Goal: Transaction & Acquisition: Obtain resource

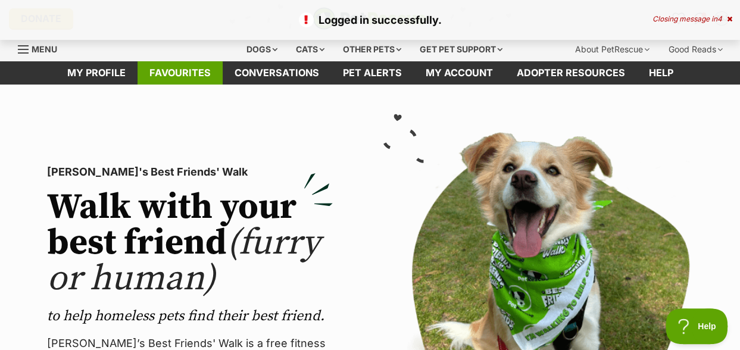
click at [176, 74] on link "Favourites" at bounding box center [180, 72] width 85 height 23
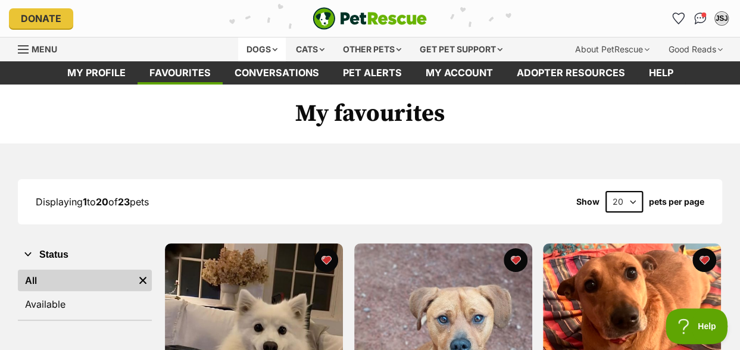
click at [268, 49] on div "Dogs" at bounding box center [262, 50] width 48 height 24
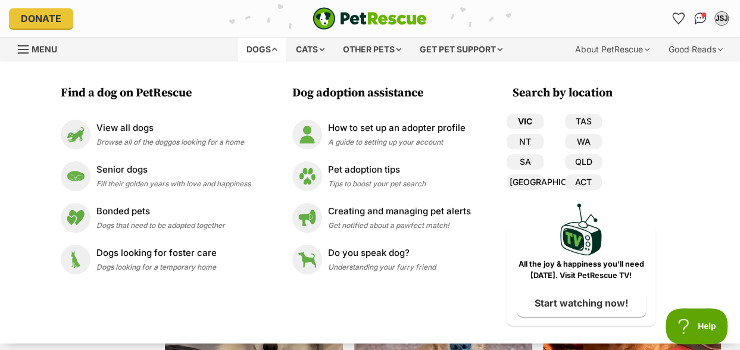
click at [532, 120] on link "VIC" at bounding box center [525, 121] width 37 height 15
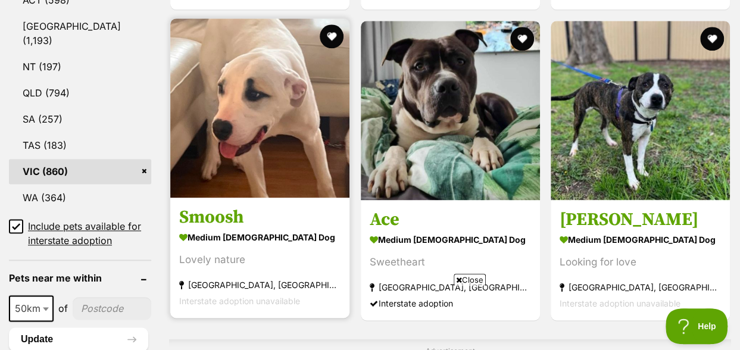
scroll to position [715, 0]
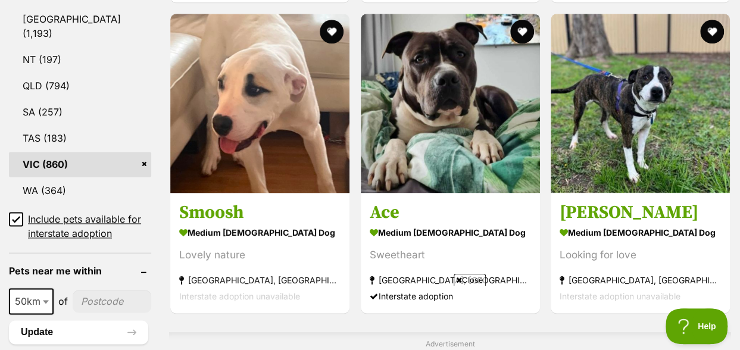
select select "250"
click at [47, 288] on span at bounding box center [53, 301] width 12 height 26
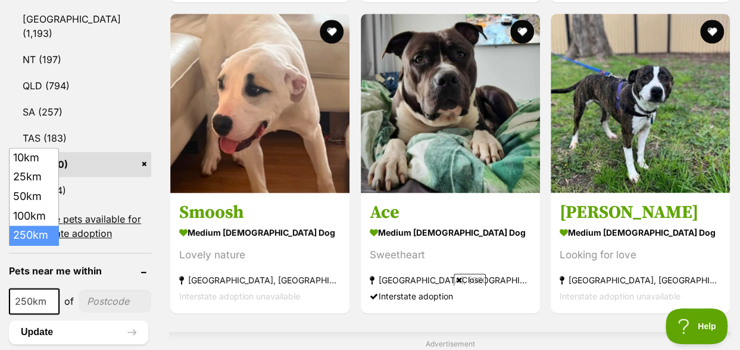
click at [94, 290] on input"] "postcode" at bounding box center [115, 301] width 73 height 23
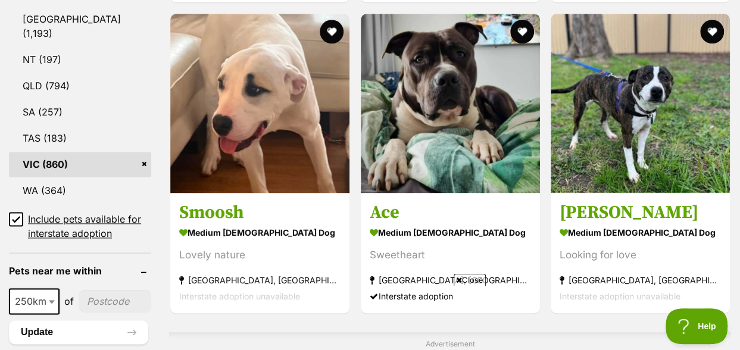
click at [99, 290] on input"] "postcode" at bounding box center [115, 301] width 73 height 23
type input"] "3875"
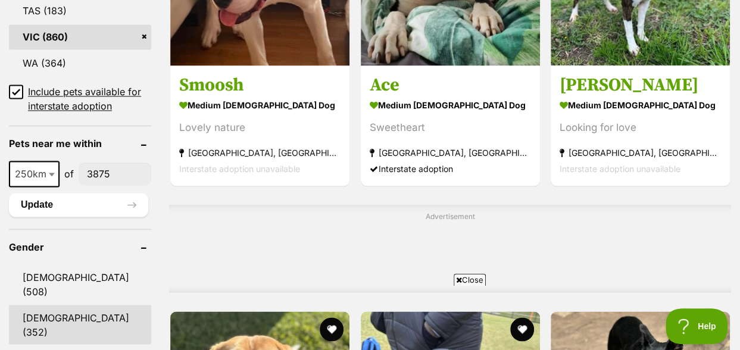
scroll to position [953, 0]
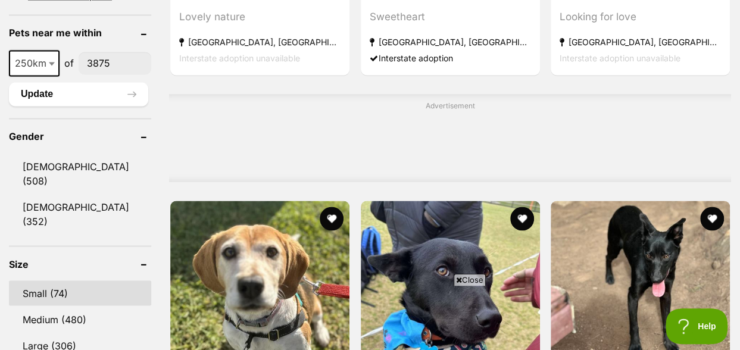
click at [59, 280] on link "Small (74)" at bounding box center [80, 292] width 142 height 25
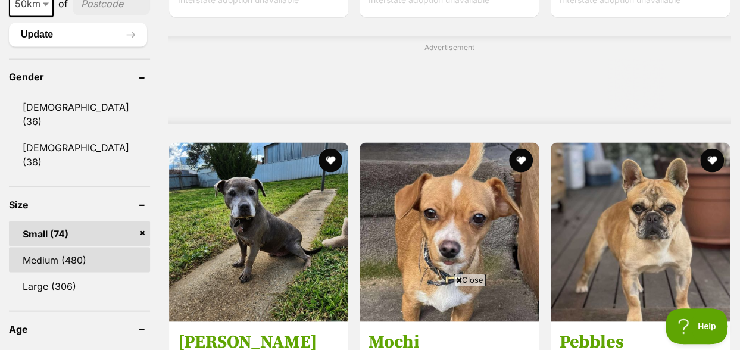
click at [45, 247] on link "Medium (480)" at bounding box center [79, 259] width 141 height 25
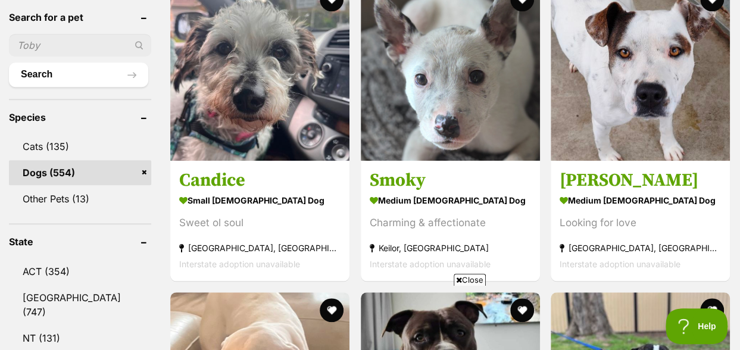
scroll to position [357, 0]
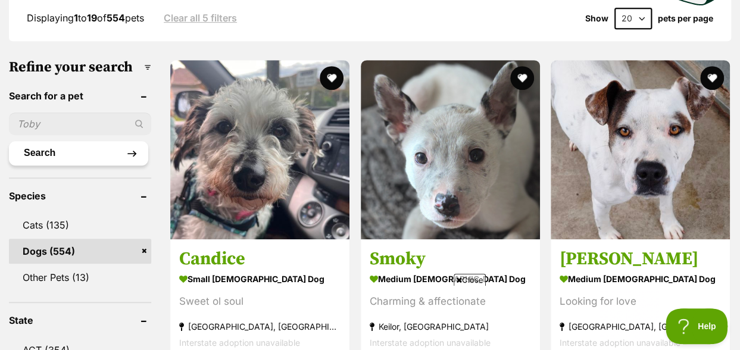
click at [57, 155] on button "Search" at bounding box center [78, 153] width 139 height 24
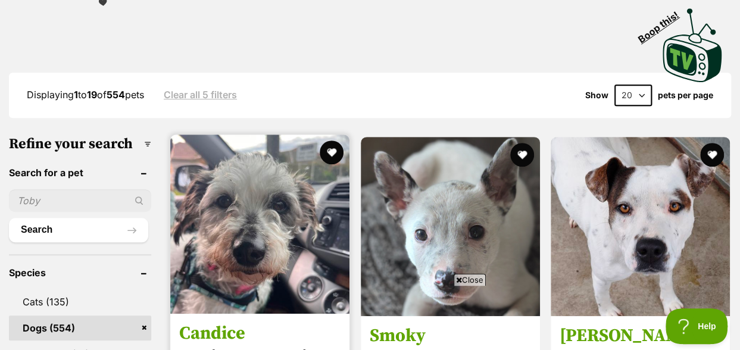
scroll to position [357, 0]
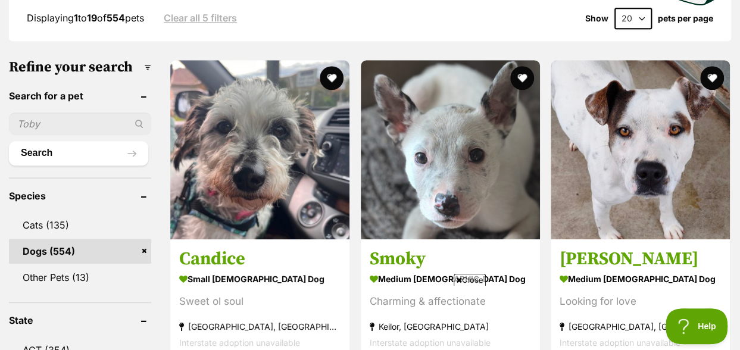
click at [476, 283] on span "Close" at bounding box center [470, 280] width 32 height 12
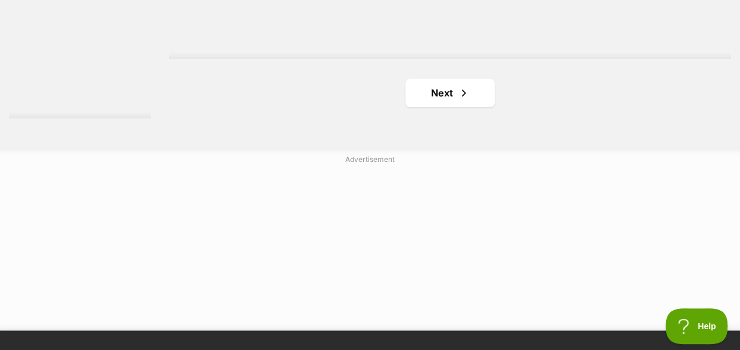
scroll to position [2858, 0]
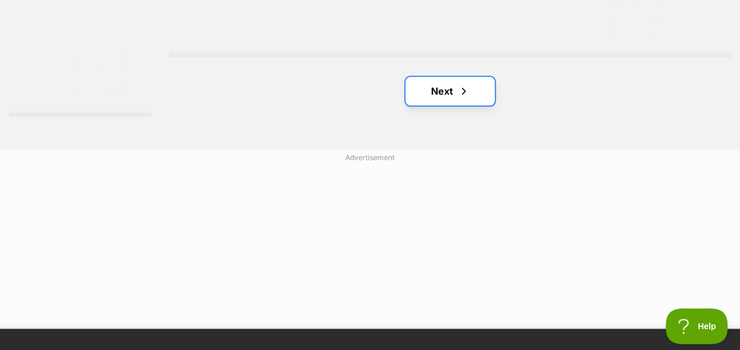
click at [453, 101] on link "Next" at bounding box center [450, 91] width 89 height 29
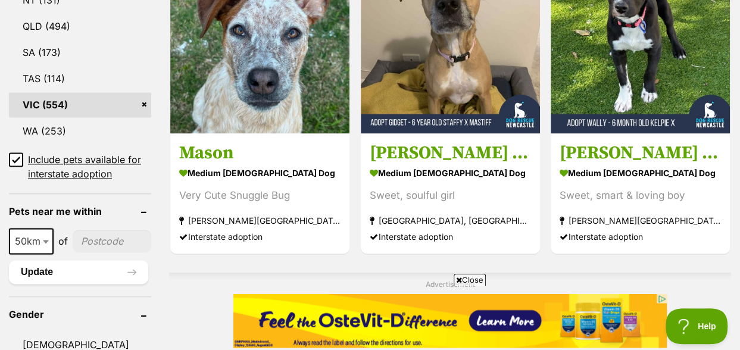
click at [472, 280] on span "Close" at bounding box center [470, 280] width 32 height 12
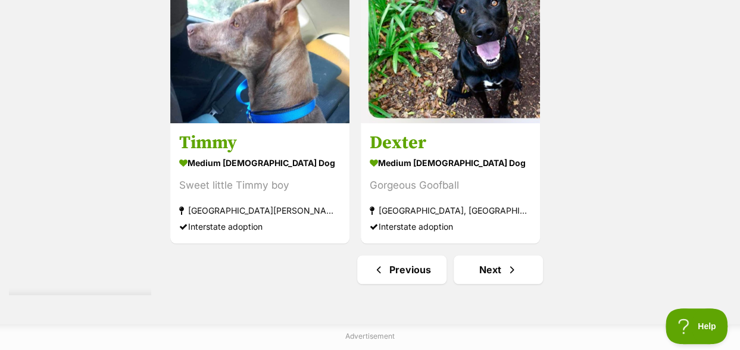
scroll to position [2799, 0]
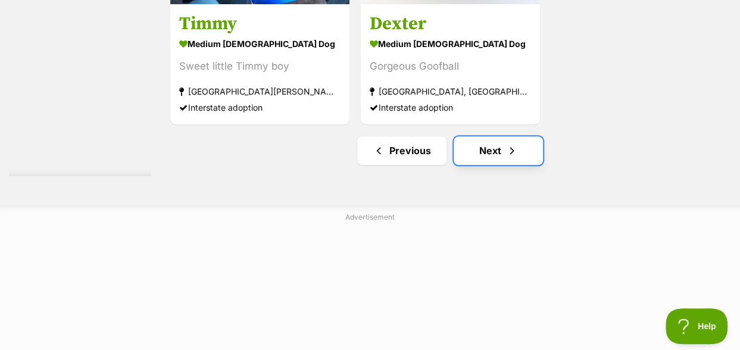
click at [508, 149] on span "Next page" at bounding box center [512, 151] width 12 height 14
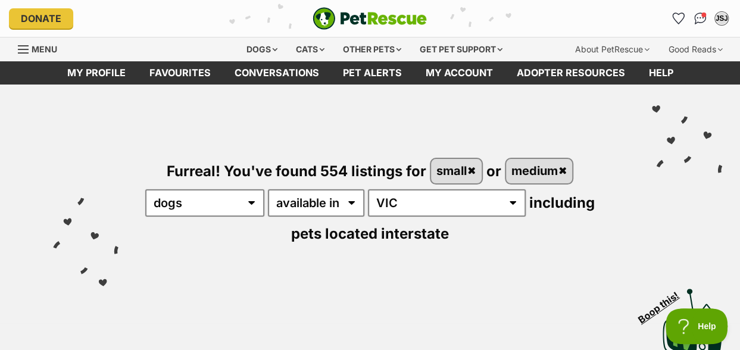
scroll to position [238, 0]
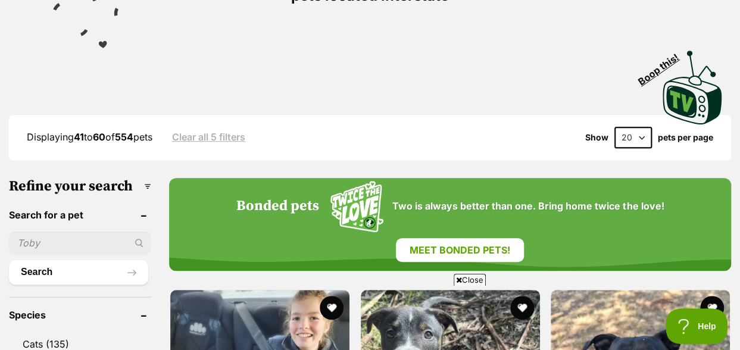
click at [459, 280] on icon at bounding box center [459, 280] width 6 height 8
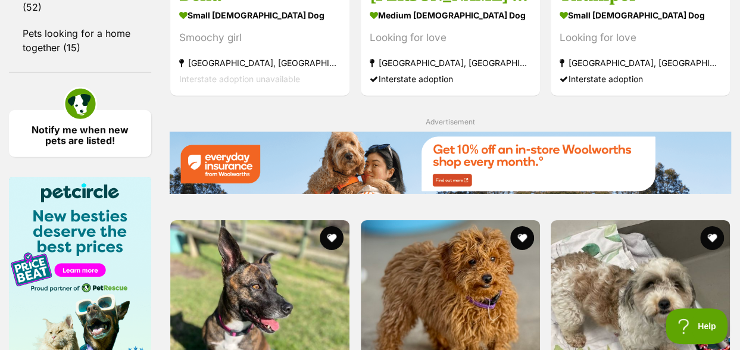
scroll to position [1965, 0]
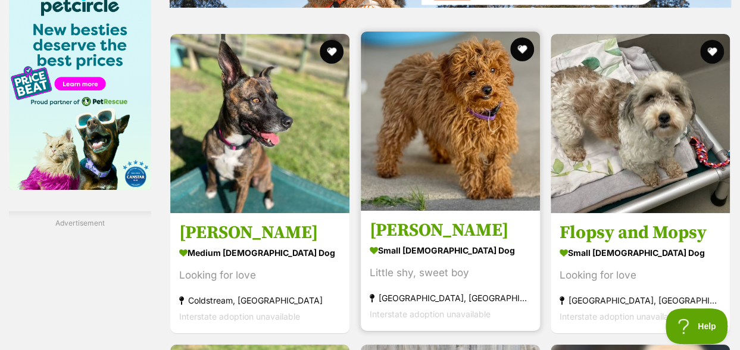
click at [457, 130] on img at bounding box center [450, 121] width 179 height 179
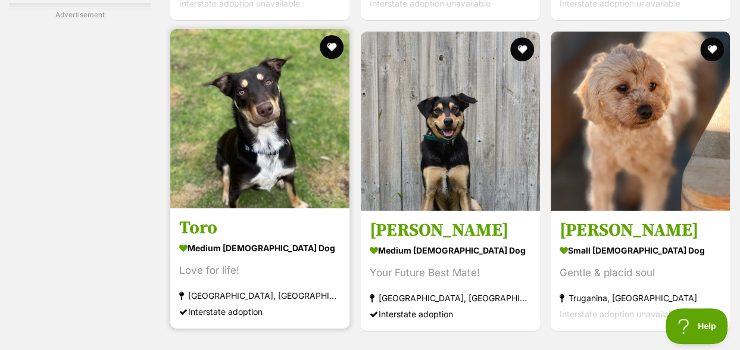
scroll to position [2322, 0]
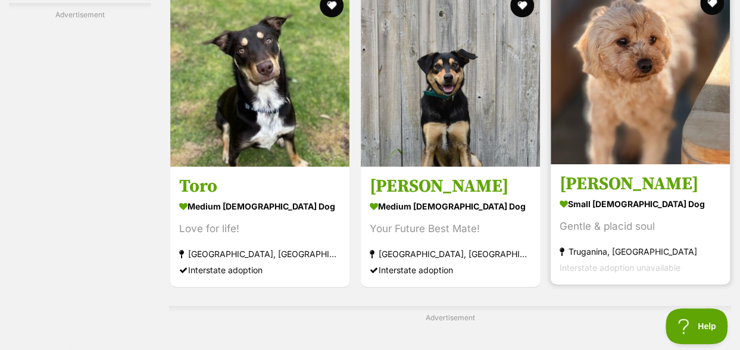
click at [640, 82] on img at bounding box center [640, 74] width 179 height 179
click at [712, 7] on button "favourite" at bounding box center [712, 3] width 26 height 26
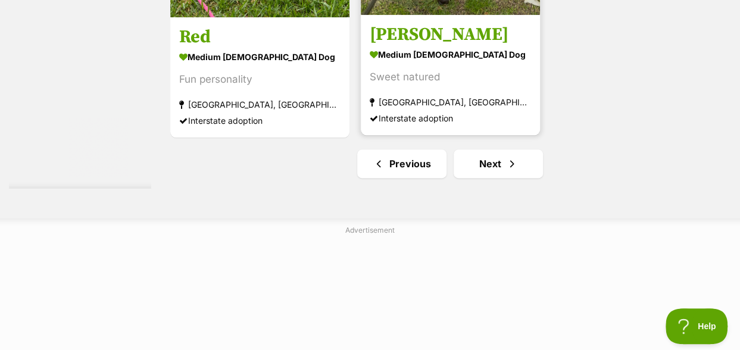
scroll to position [2918, 0]
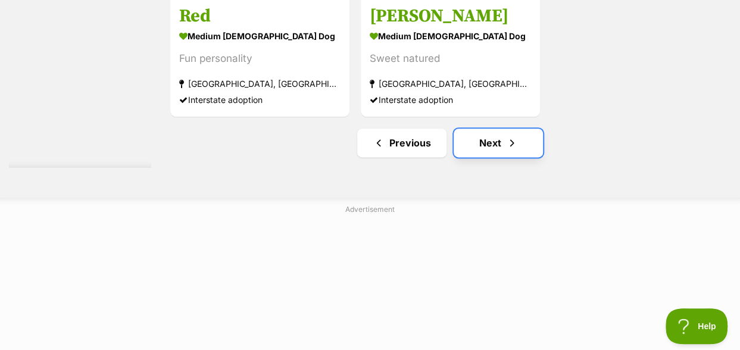
click at [476, 144] on link "Next" at bounding box center [498, 143] width 89 height 29
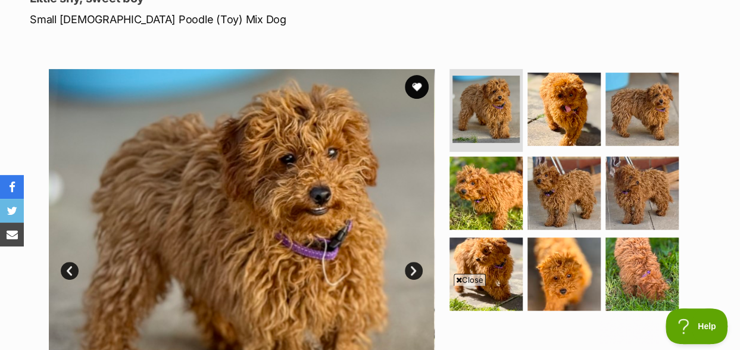
scroll to position [238, 0]
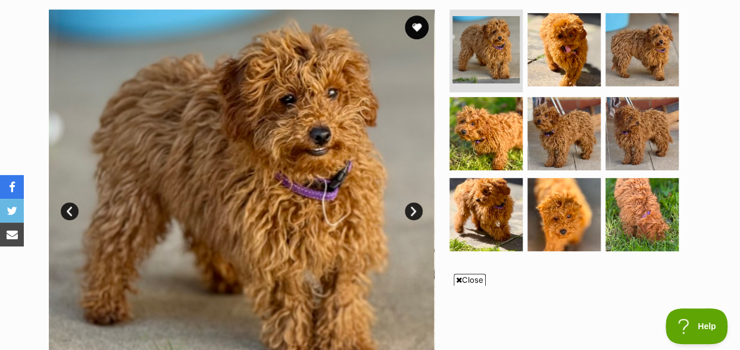
click at [473, 280] on span "Close" at bounding box center [470, 280] width 32 height 12
click at [412, 211] on link "Next" at bounding box center [414, 211] width 18 height 18
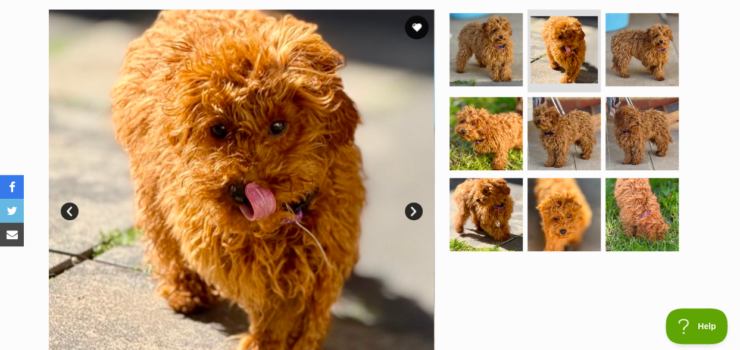
click at [412, 211] on link "Next" at bounding box center [414, 211] width 18 height 18
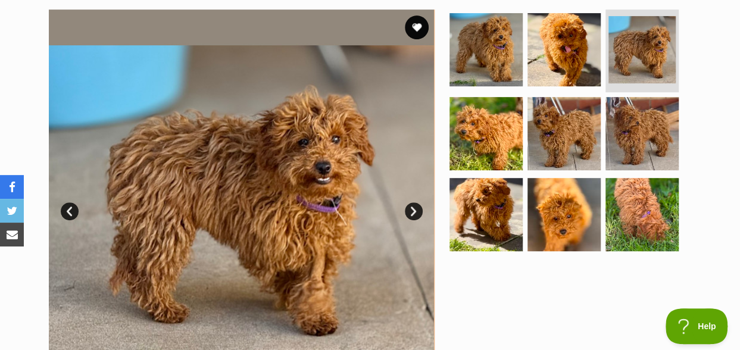
click at [412, 211] on link "Next" at bounding box center [414, 211] width 18 height 18
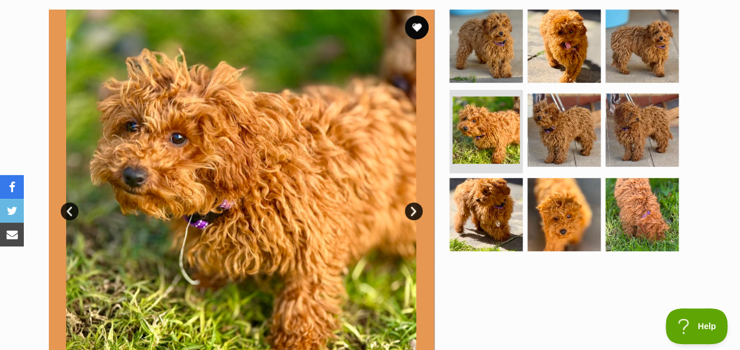
click at [412, 211] on link "Next" at bounding box center [414, 211] width 18 height 18
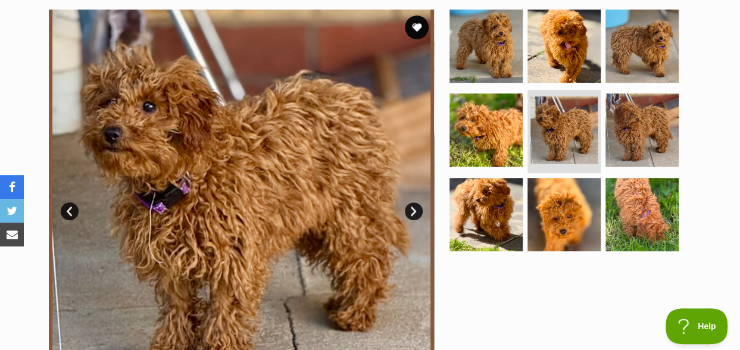
click at [412, 211] on link "Next" at bounding box center [414, 211] width 18 height 18
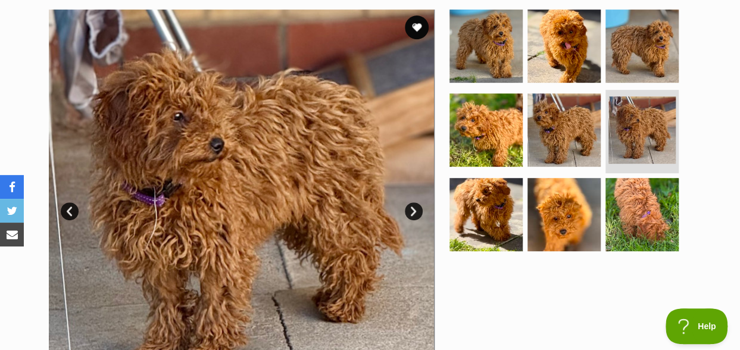
click at [412, 211] on link "Next" at bounding box center [414, 211] width 18 height 18
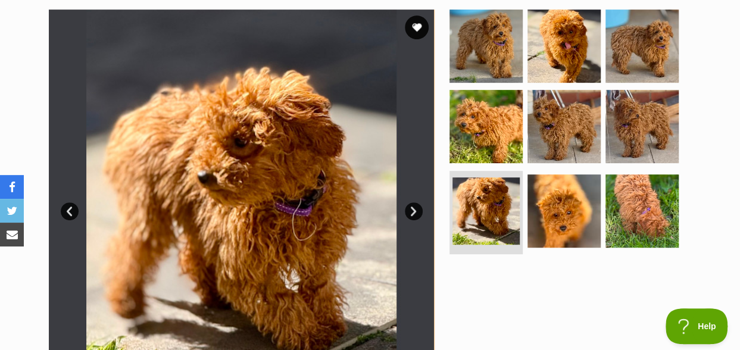
click at [412, 211] on link "Next" at bounding box center [414, 211] width 18 height 18
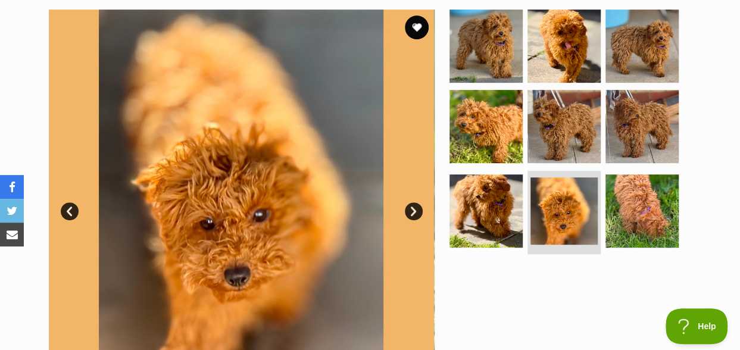
click at [412, 211] on link "Next" at bounding box center [414, 211] width 18 height 18
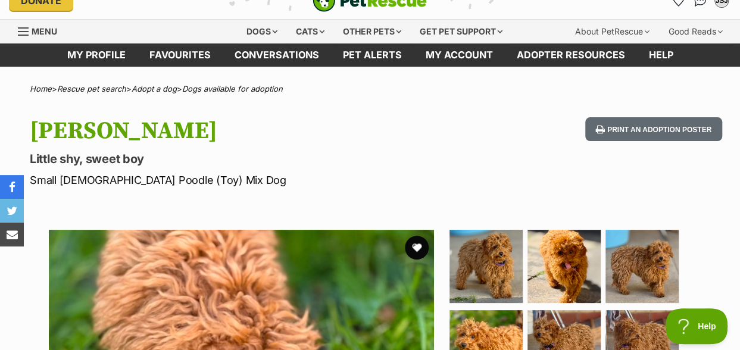
scroll to position [0, 0]
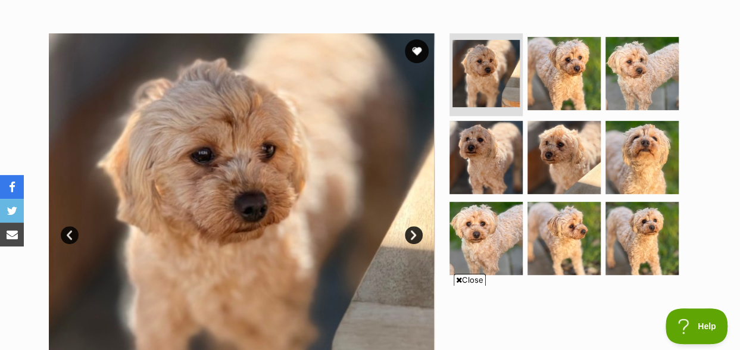
scroll to position [238, 0]
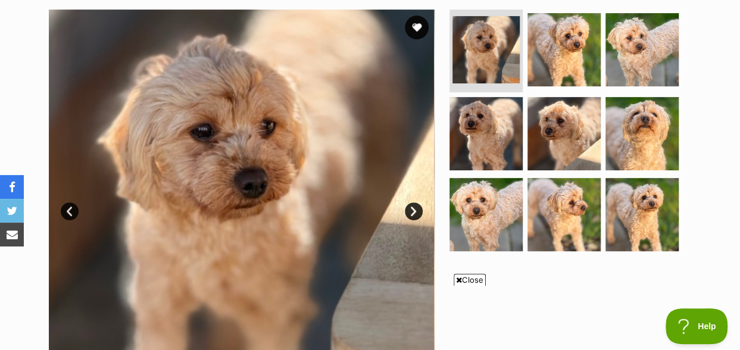
click at [465, 282] on span "Close" at bounding box center [470, 280] width 32 height 12
click at [413, 213] on link "Next" at bounding box center [414, 211] width 18 height 18
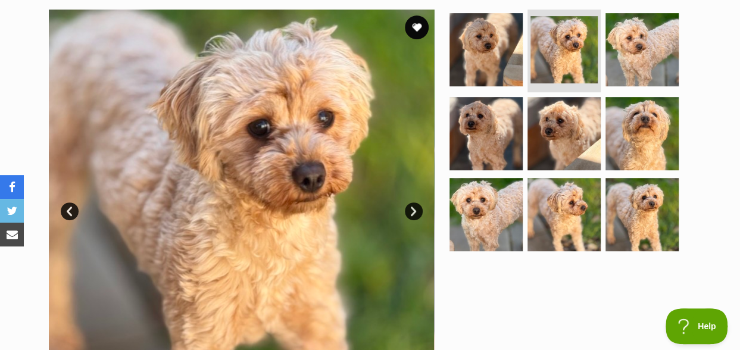
click at [413, 213] on link "Next" at bounding box center [414, 211] width 18 height 18
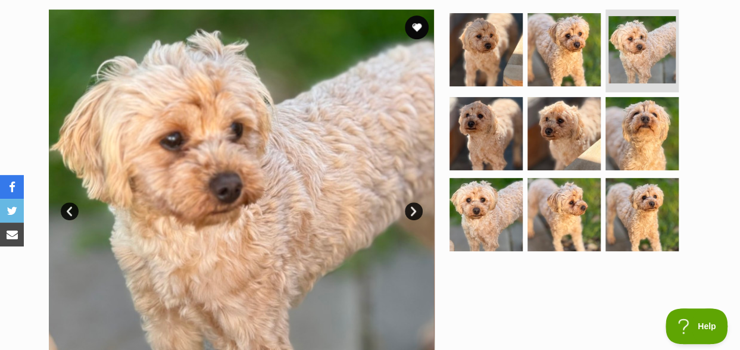
click at [413, 213] on link "Next" at bounding box center [414, 211] width 18 height 18
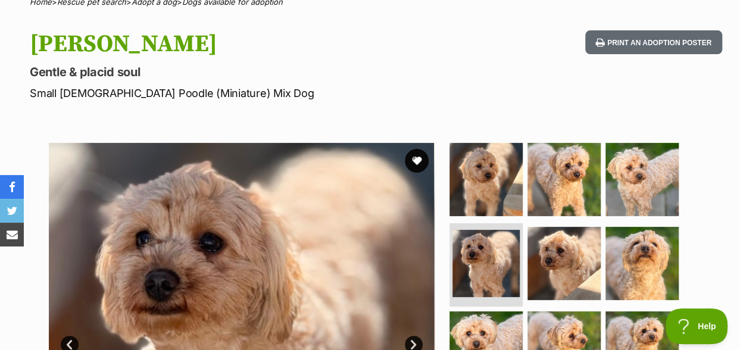
scroll to position [0, 0]
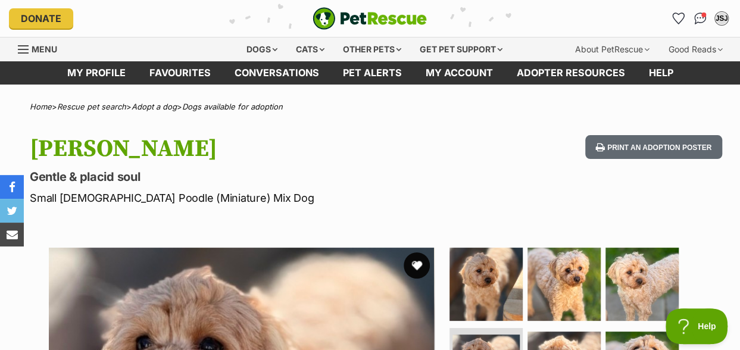
click at [417, 267] on button "favourite" at bounding box center [417, 265] width 26 height 26
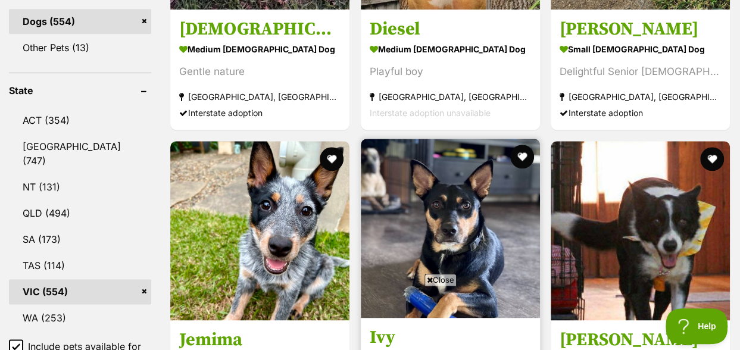
scroll to position [715, 0]
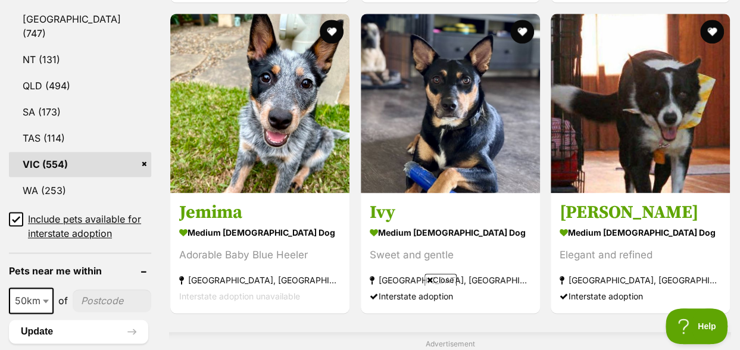
click at [445, 284] on span "Close" at bounding box center [441, 280] width 32 height 12
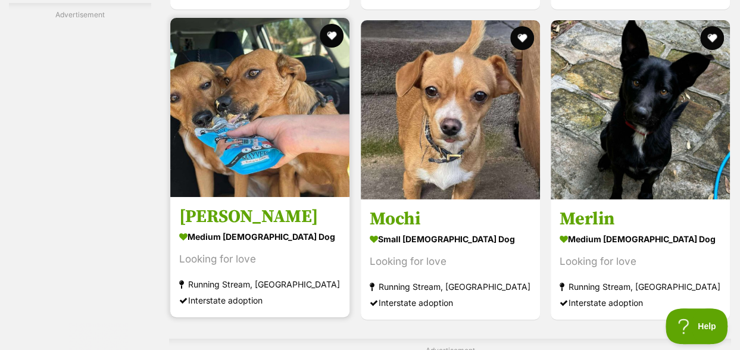
scroll to position [2203, 0]
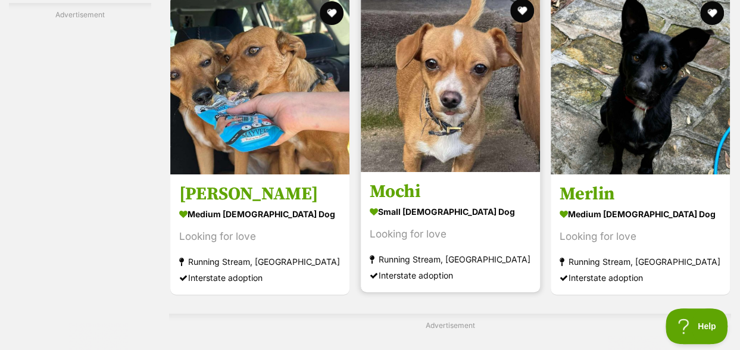
click at [487, 96] on img at bounding box center [450, 82] width 179 height 179
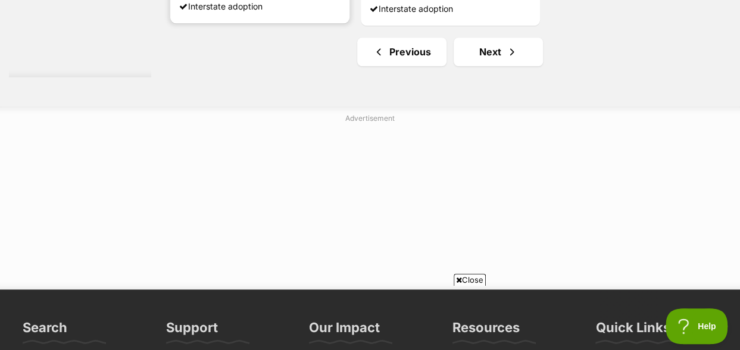
scroll to position [2918, 0]
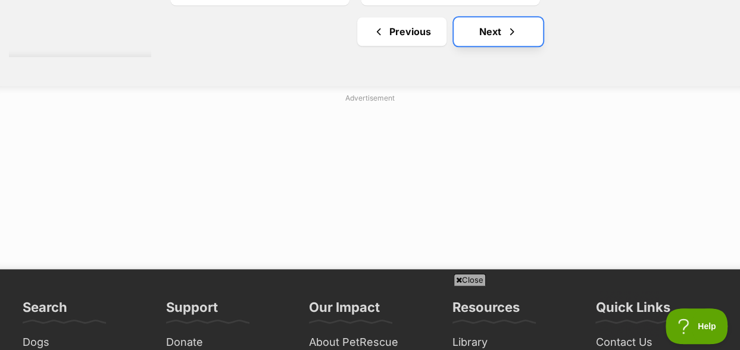
click at [504, 36] on link "Next" at bounding box center [498, 31] width 89 height 29
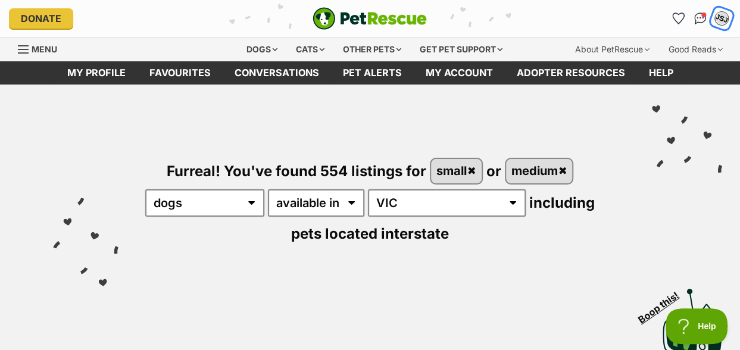
click at [722, 18] on div "JSJ" at bounding box center [721, 18] width 15 height 15
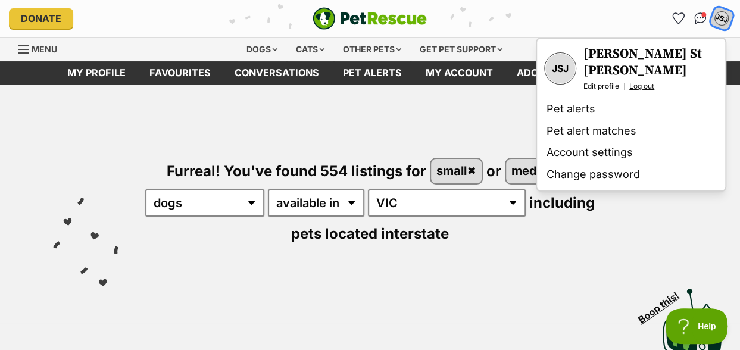
click at [641, 82] on link "Log out" at bounding box center [641, 87] width 25 height 10
